Goal: Task Accomplishment & Management: Use online tool/utility

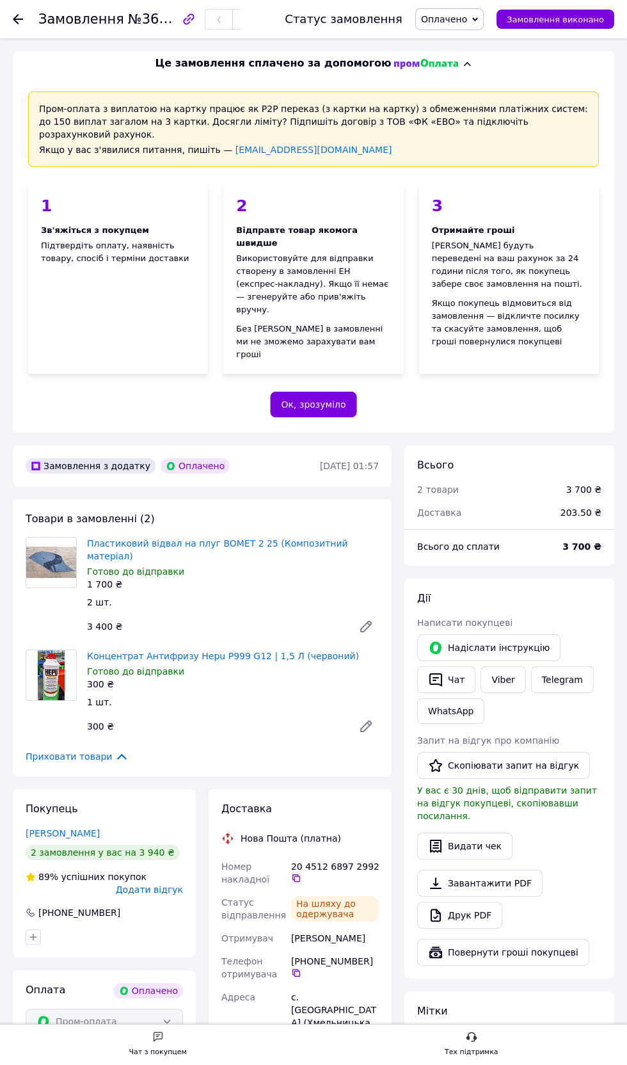
click at [20, 20] on icon at bounding box center [18, 19] width 10 height 10
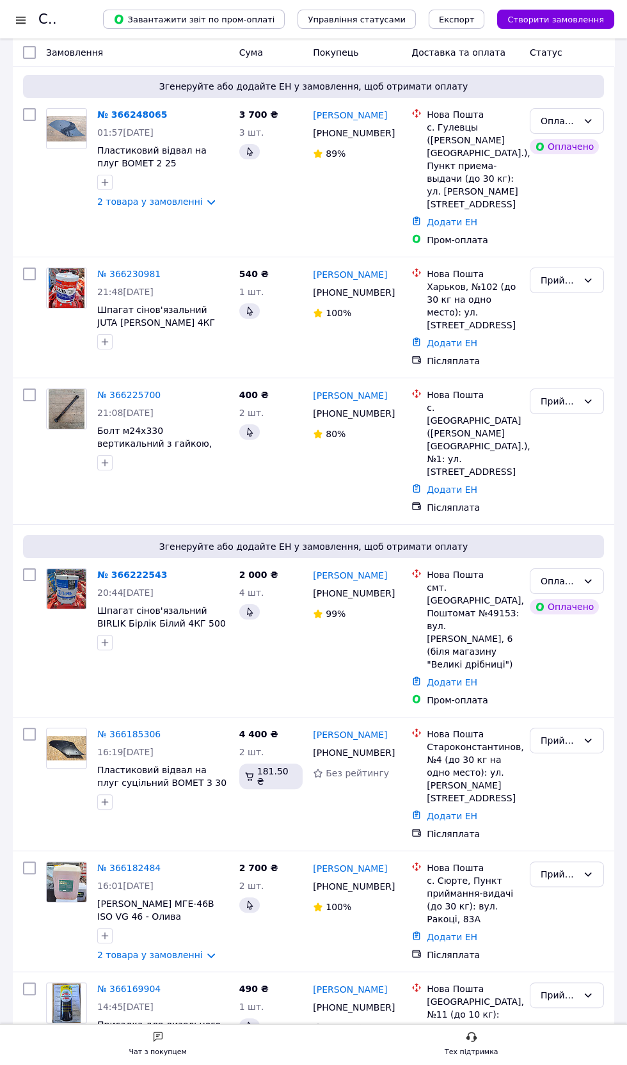
scroll to position [237, 0]
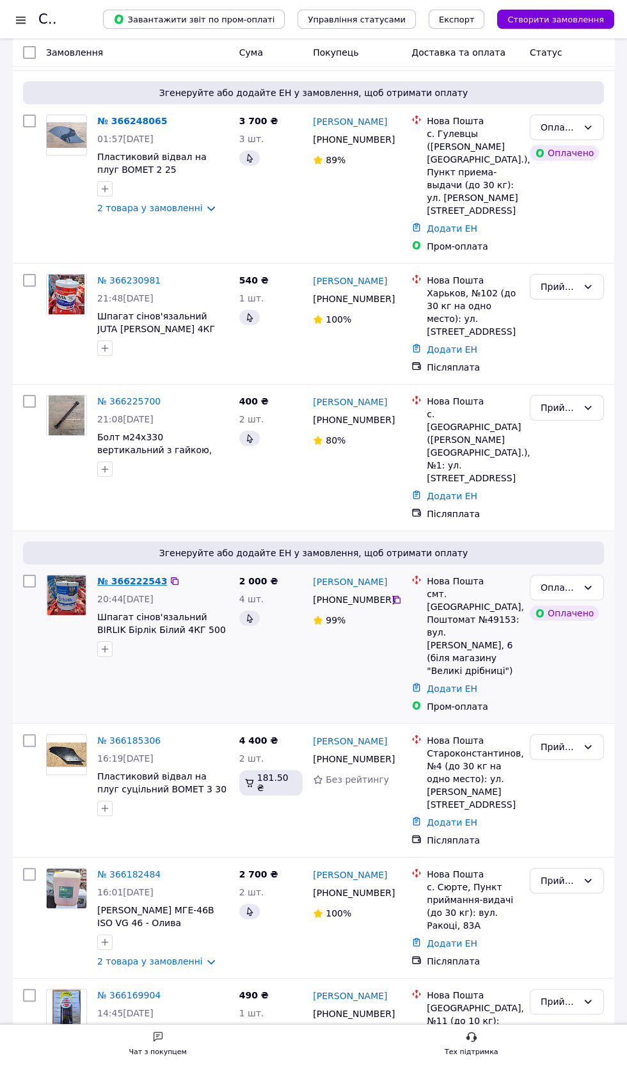
click at [140, 576] on link "№ 366222543" at bounding box center [132, 581] width 70 height 10
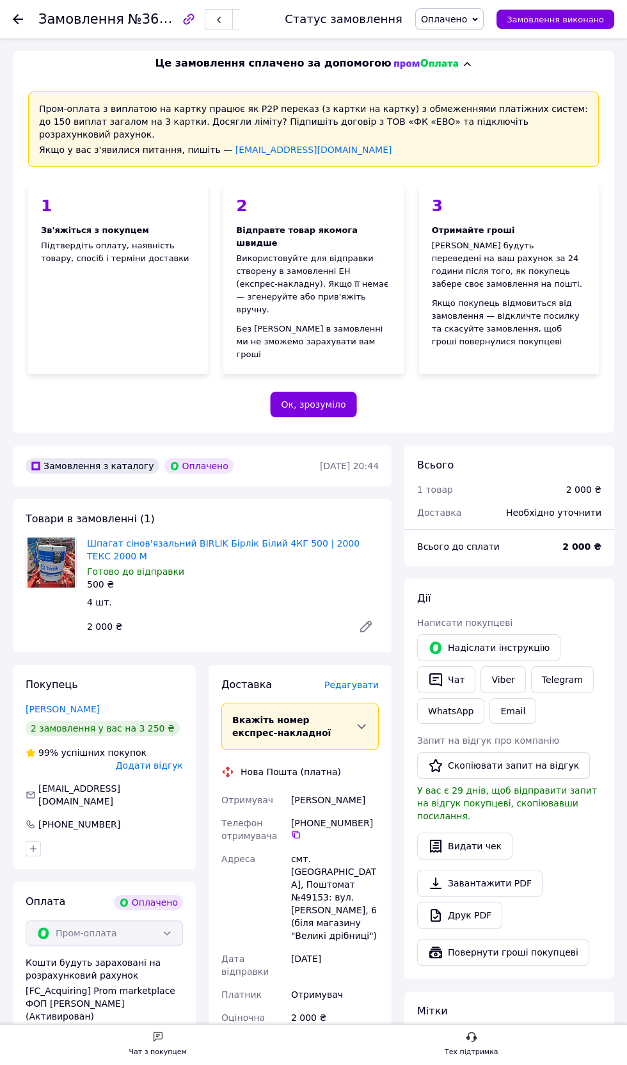
scroll to position [264, 0]
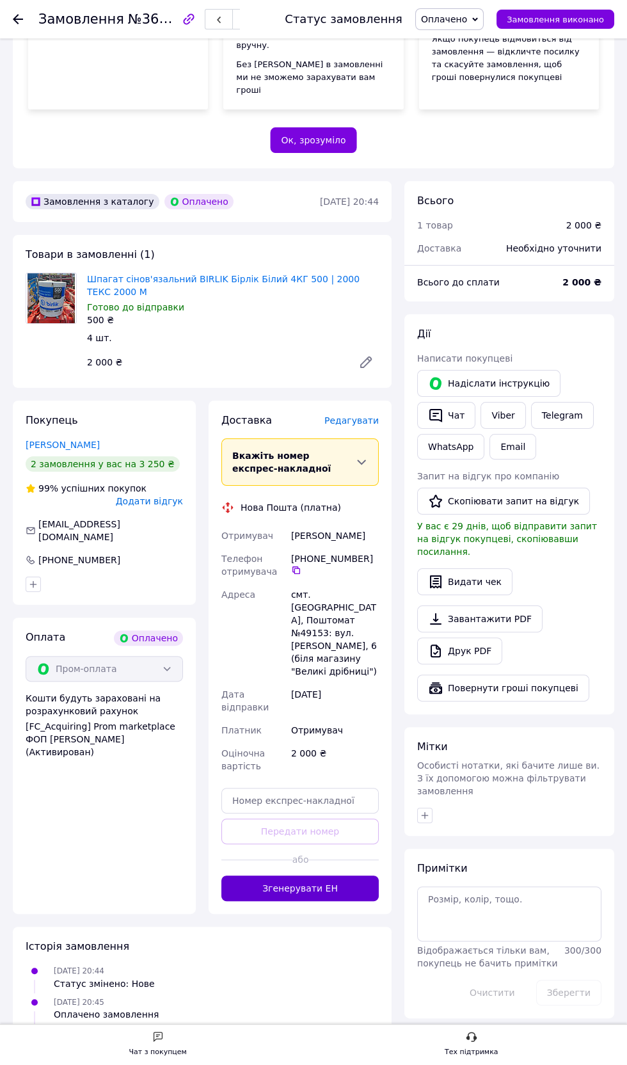
click at [318, 875] on button "Згенерувати ЕН" at bounding box center [299, 888] width 157 height 26
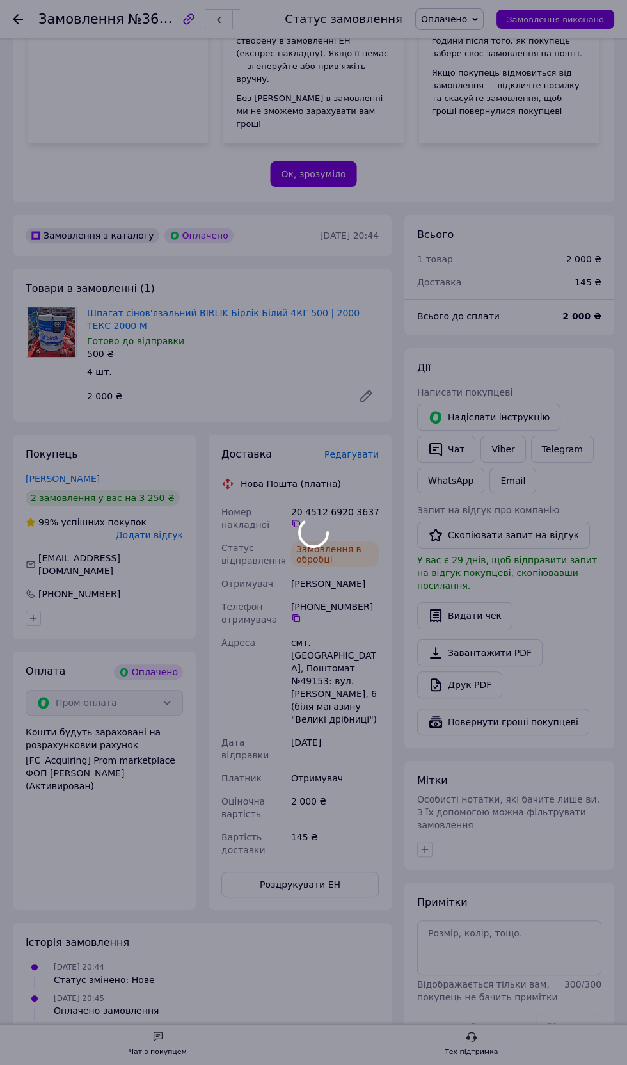
scroll to position [259, 0]
